Goal: Information Seeking & Learning: Learn about a topic

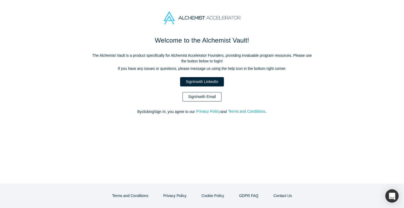
click at [212, 95] on link "Sign In with Email" at bounding box center [201, 96] width 39 height 9
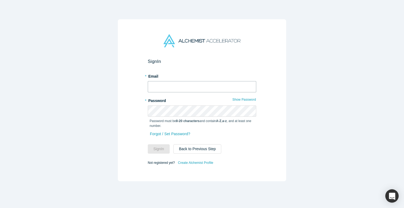
type input "[EMAIL_ADDRESS][DOMAIN_NAME]"
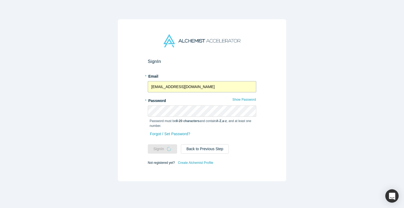
click at [208, 82] on input "[EMAIL_ADDRESS][DOMAIN_NAME]" at bounding box center [202, 86] width 108 height 11
click at [309, 136] on div "Sign In * Email [EMAIL_ADDRESS][DOMAIN_NAME] * Password Show Password Password …" at bounding box center [202, 104] width 404 height 208
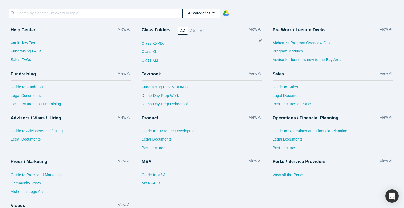
click at [29, 14] on input at bounding box center [99, 13] width 166 height 7
click at [193, 17] on button "All categories" at bounding box center [201, 13] width 38 height 9
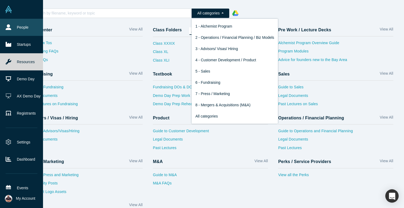
click at [18, 25] on link "People" at bounding box center [21, 27] width 43 height 17
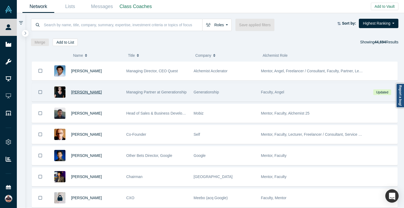
click at [96, 91] on span "[PERSON_NAME]" at bounding box center [86, 92] width 31 height 4
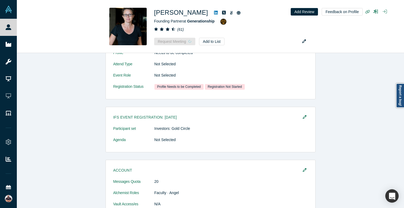
scroll to position [195, 0]
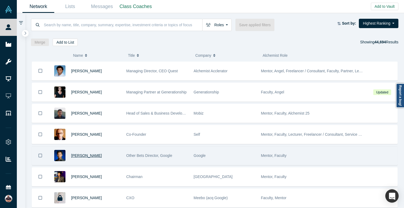
click at [87, 155] on span "[PERSON_NAME]" at bounding box center [86, 155] width 31 height 4
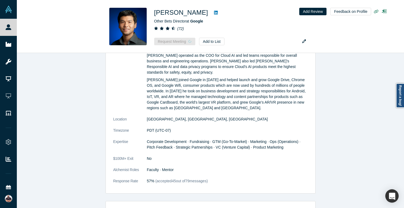
scroll to position [464, 0]
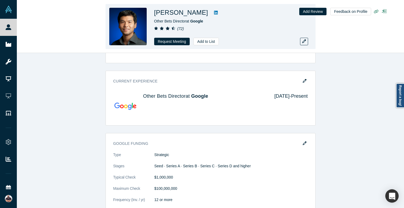
click at [383, 10] on icon at bounding box center [383, 11] width 3 height 4
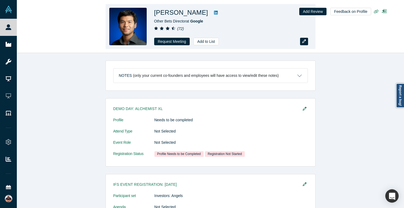
click at [306, 42] on button "button" at bounding box center [304, 41] width 8 height 7
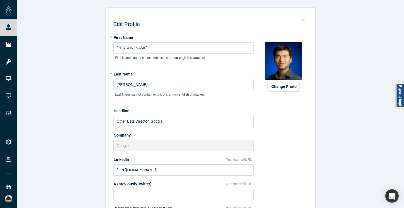
click at [306, 17] on button "Close" at bounding box center [302, 17] width 11 height 7
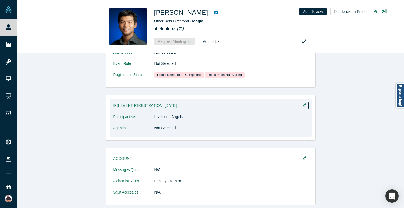
scroll to position [130, 0]
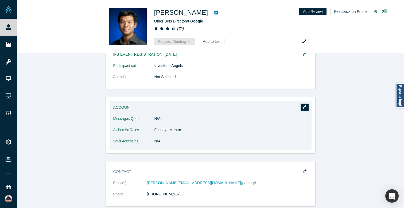
click at [302, 110] on button "button" at bounding box center [305, 106] width 8 height 7
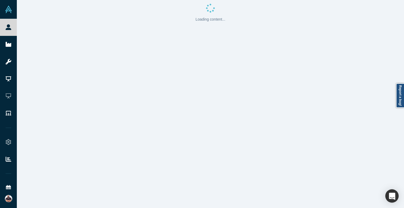
scroll to position [0, 0]
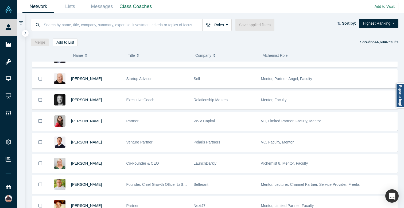
scroll to position [234, 0]
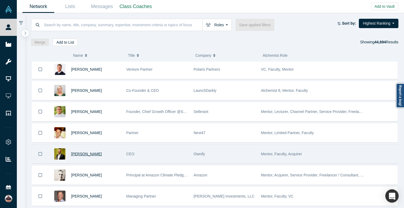
click at [89, 154] on span "[PERSON_NAME]" at bounding box center [86, 153] width 31 height 4
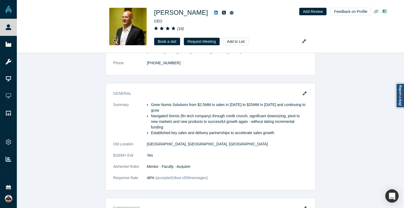
scroll to position [128, 0]
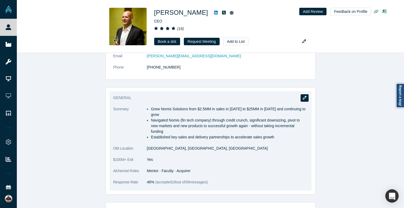
click at [306, 98] on button "button" at bounding box center [305, 97] width 8 height 7
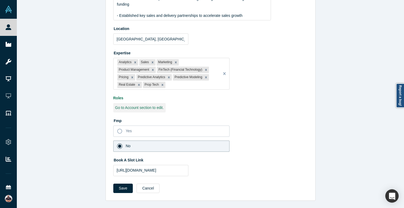
scroll to position [0, 0]
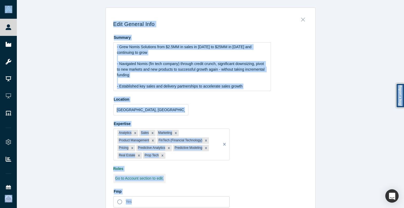
click at [306, 21] on button "Close" at bounding box center [302, 17] width 11 height 7
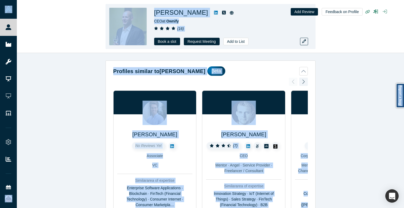
click at [239, 36] on div "[PERSON_NAME] CEO at Ownify ( 16 ) Book a slot Request Meeting Add to List" at bounding box center [229, 26] width 150 height 37
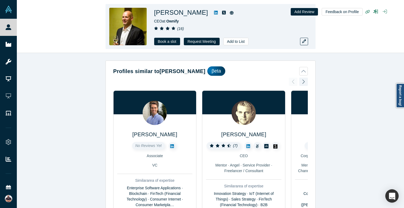
click at [171, 13] on h1 "[PERSON_NAME]" at bounding box center [181, 13] width 54 height 10
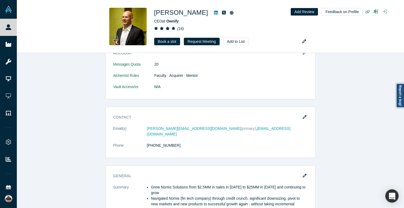
scroll to position [355, 0]
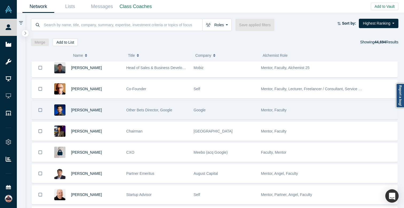
scroll to position [48, 0]
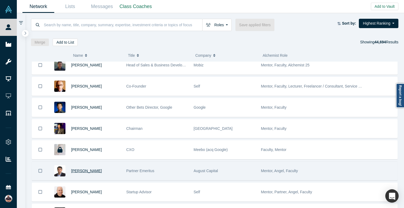
click at [85, 169] on span "[PERSON_NAME]" at bounding box center [86, 170] width 31 height 4
